Goal: Information Seeking & Learning: Learn about a topic

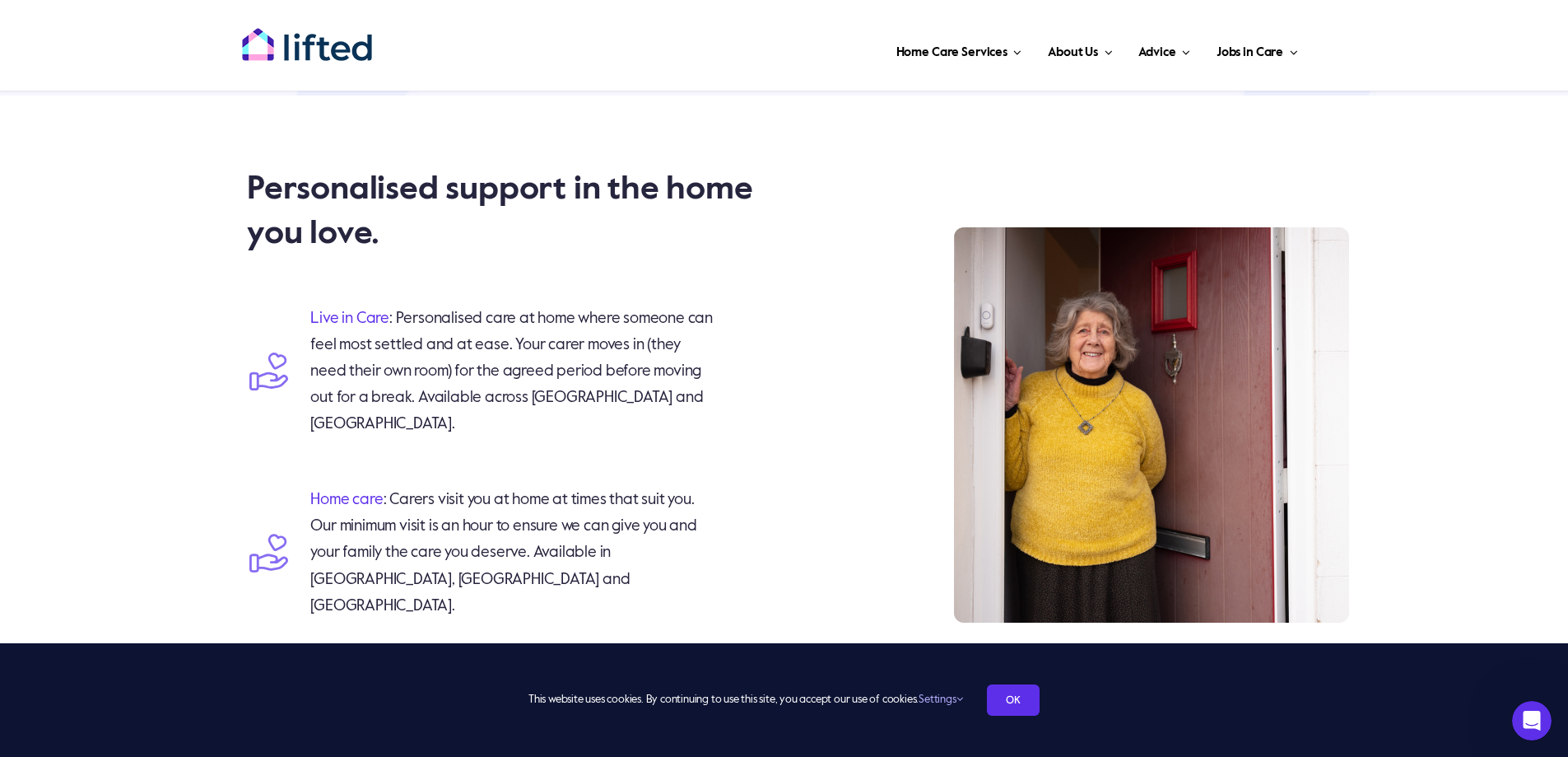
scroll to position [3046, 0]
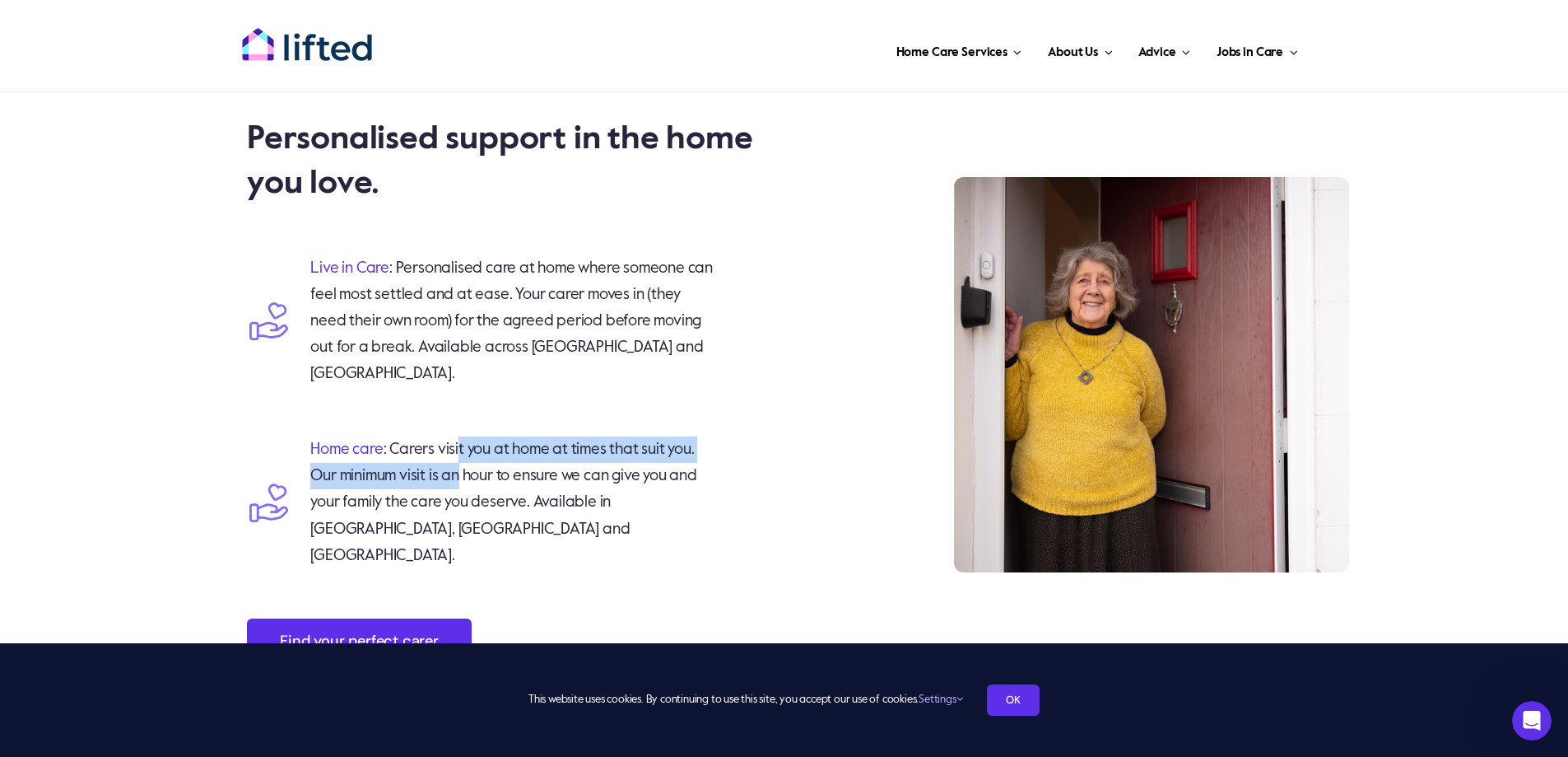
drag, startPoint x: 457, startPoint y: 421, endPoint x: 457, endPoint y: 443, distance: 22.0
click at [457, 443] on span ": Carers visit you at home at times that suit you. Our minimum visit is an hour…" at bounding box center [503, 501] width 386 height 121
drag, startPoint x: 450, startPoint y: 425, endPoint x: 445, endPoint y: 438, distance: 13.9
click at [445, 438] on p "Home care : Carers visit you at home at times that suit you. Our minimum visit …" at bounding box center [512, 502] width 404 height 132
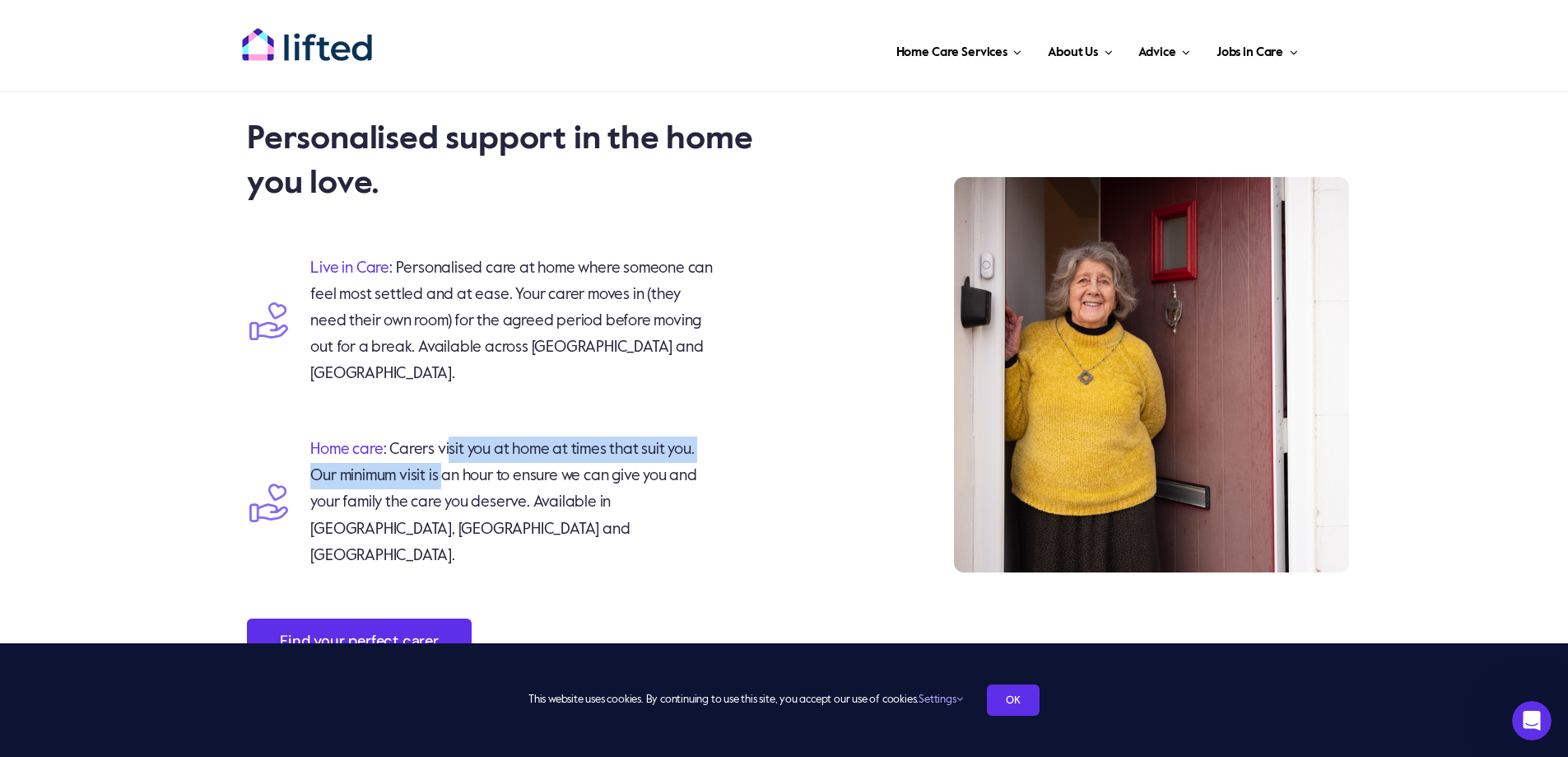
click at [445, 438] on p "Home care : Carers visit you at home at times that suit you. Our minimum visit …" at bounding box center [512, 502] width 404 height 132
drag, startPoint x: 456, startPoint y: 417, endPoint x: 451, endPoint y: 451, distance: 34.4
click at [451, 451] on span ": Carers visit you at home at times that suit you. Our minimum visit is an hour…" at bounding box center [503, 501] width 386 height 121
drag, startPoint x: 458, startPoint y: 430, endPoint x: 457, endPoint y: 448, distance: 18.0
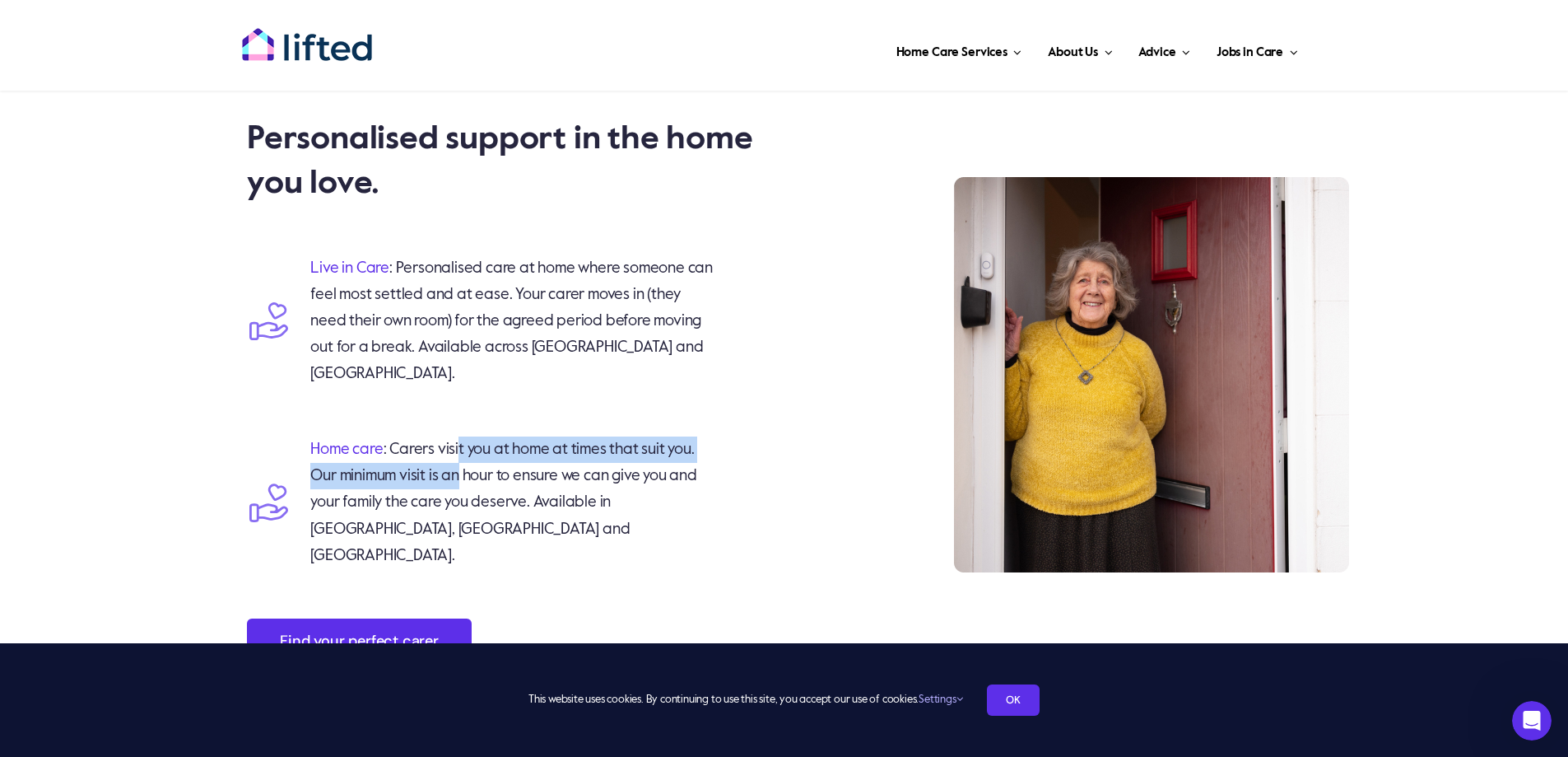
click at [457, 448] on span ": Carers visit you at home at times that suit you. Our minimum visit is an hour…" at bounding box center [503, 501] width 386 height 121
drag, startPoint x: 457, startPoint y: 433, endPoint x: 454, endPoint y: 476, distance: 43.1
click at [454, 476] on p "Home care : Carers visit you at home at times that suit you. Our minimum visit …" at bounding box center [512, 502] width 404 height 132
click at [454, 475] on span ": Carers visit you at home at times that suit you. Our minimum visit is an hour…" at bounding box center [503, 501] width 386 height 121
